Goal: Information Seeking & Learning: Learn about a topic

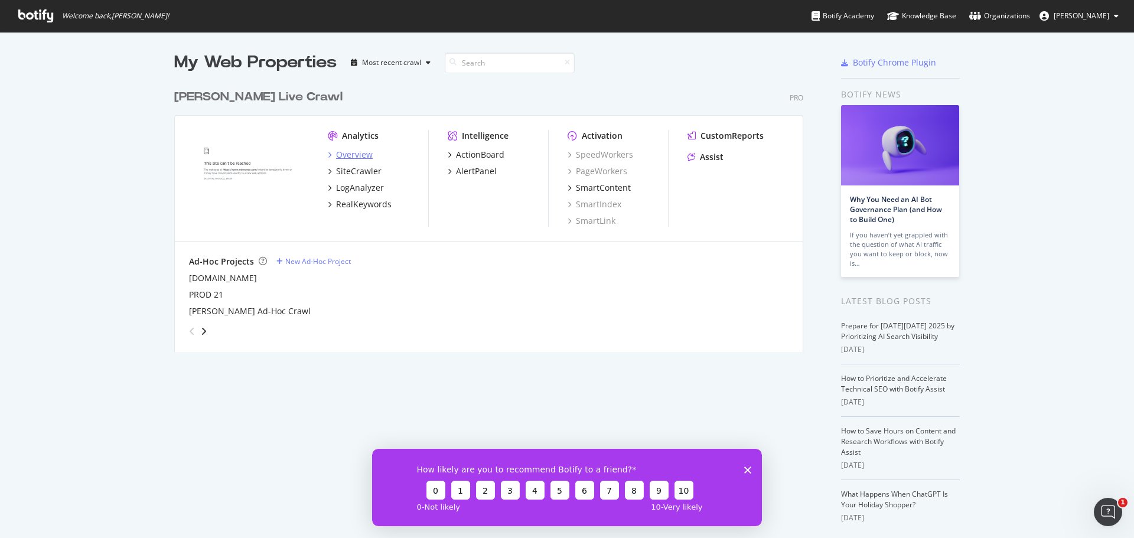
click at [345, 156] on div "Overview" at bounding box center [354, 155] width 37 height 12
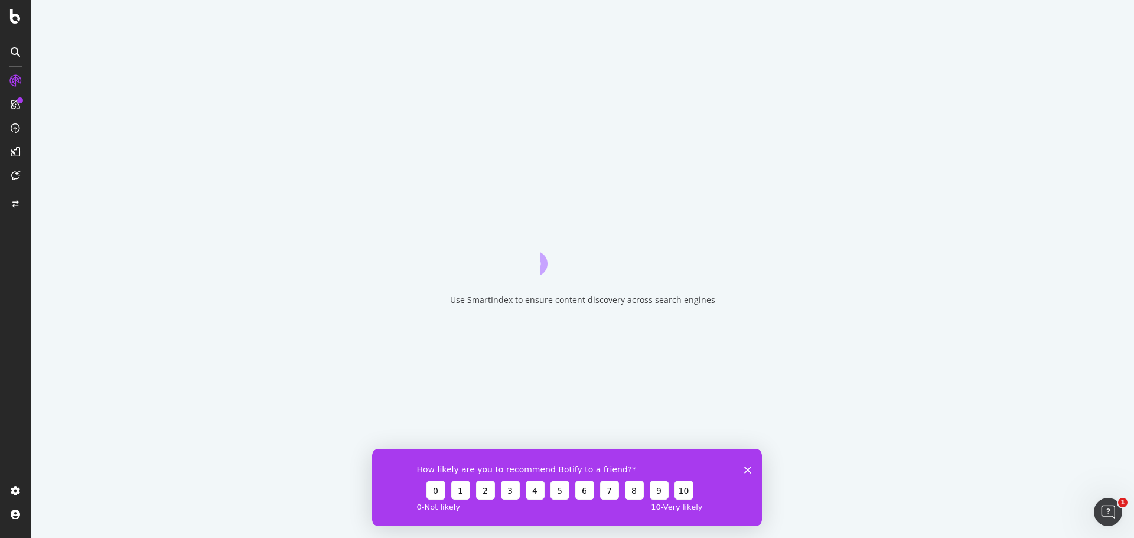
click at [746, 465] on div "How likely are you to recommend Botify to a friend? 0 1 2 3 4 5 6 7 8 9 10 0 - …" at bounding box center [567, 486] width 390 height 77
click at [746, 468] on icon "Close survey" at bounding box center [747, 469] width 7 height 7
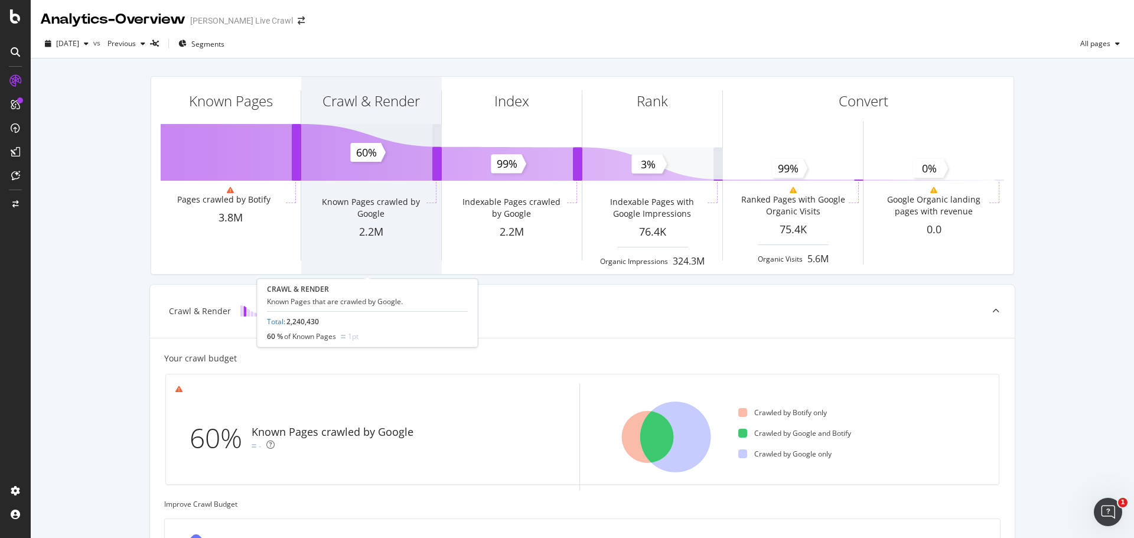
click at [341, 190] on div "Known Pages crawled by Google" at bounding box center [371, 203] width 140 height 43
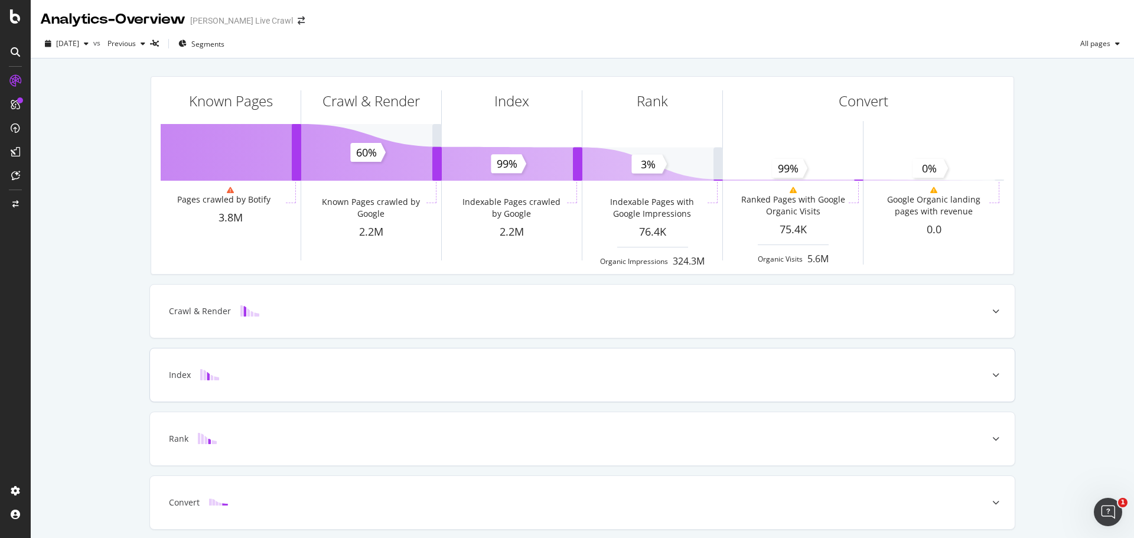
click at [169, 378] on div "Index" at bounding box center [180, 375] width 22 height 12
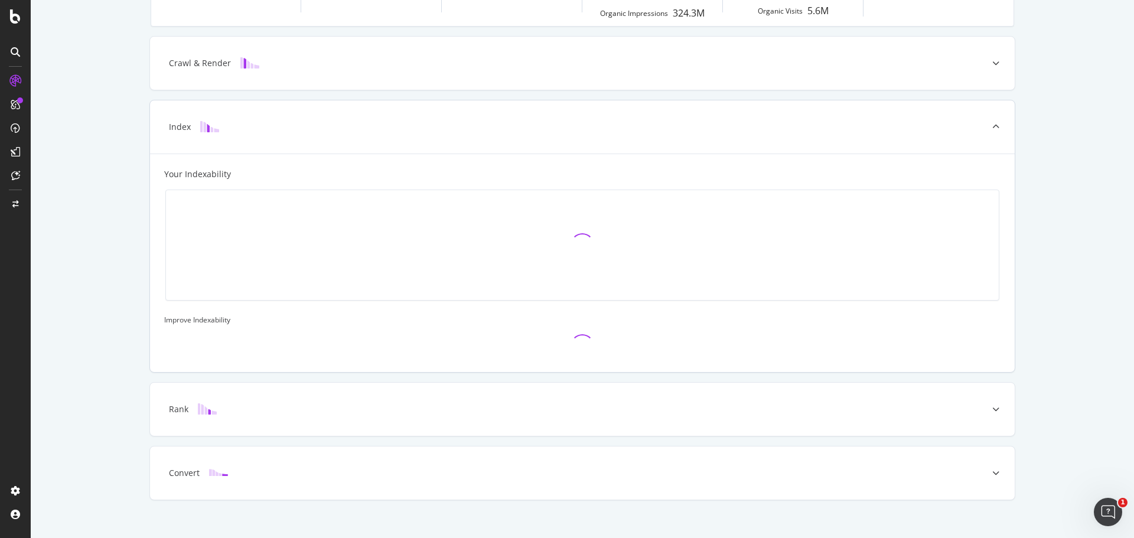
scroll to position [261, 0]
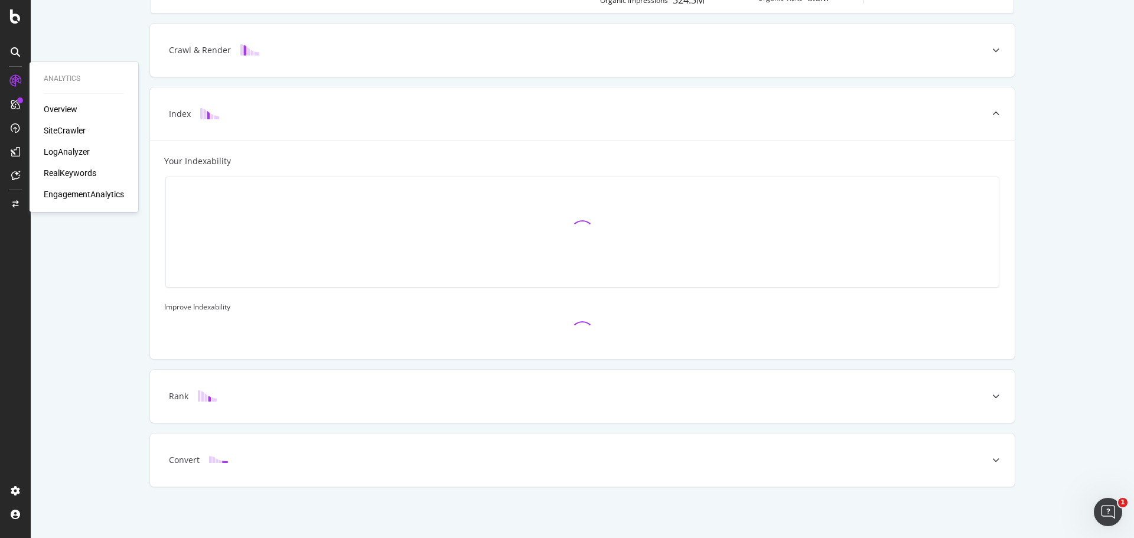
click at [68, 132] on div "SiteCrawler" at bounding box center [65, 131] width 42 height 12
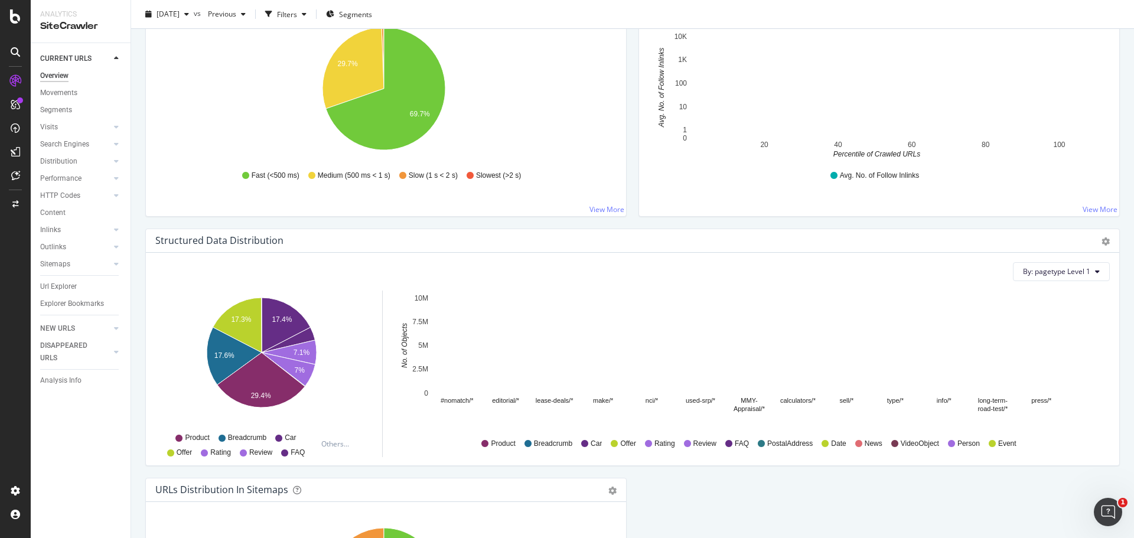
scroll to position [1175, 0]
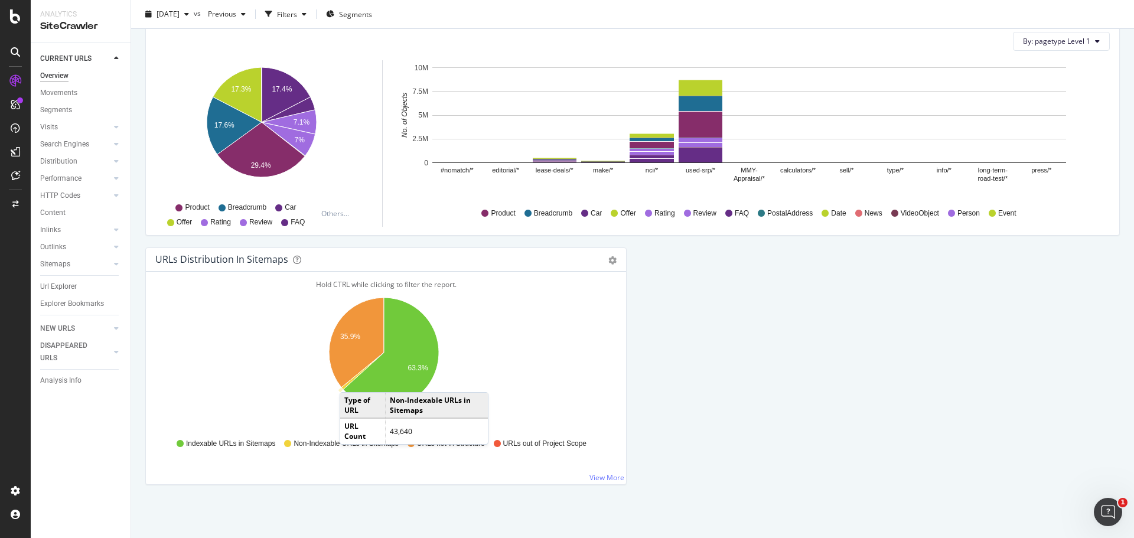
click at [351, 380] on icon "A chart." at bounding box center [362, 370] width 43 height 37
